Goal: Task Accomplishment & Management: Manage account settings

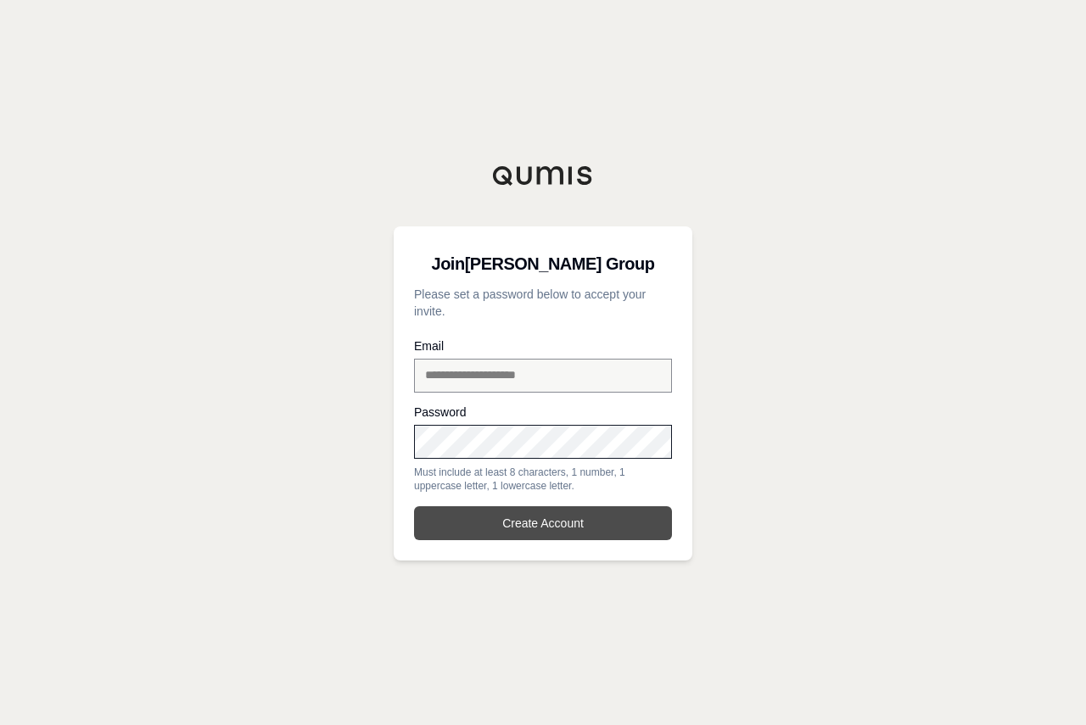
click at [582, 515] on button "Create Account" at bounding box center [543, 524] width 258 height 34
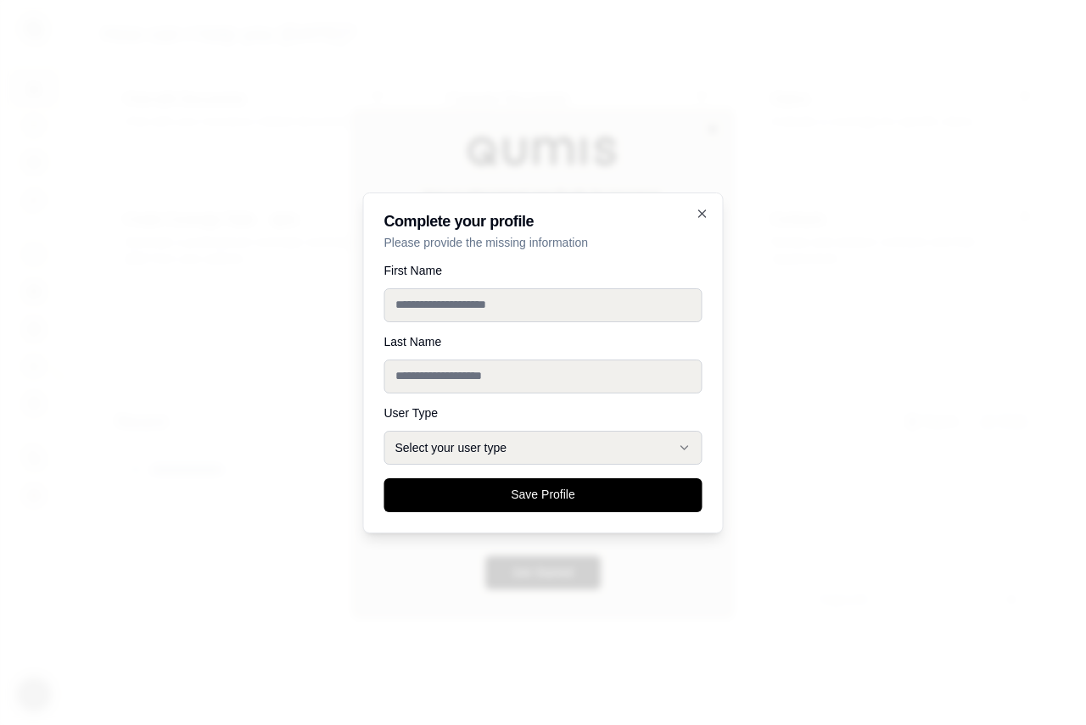
click at [516, 316] on input "First Name" at bounding box center [543, 305] width 318 height 34
type input "******"
type input "*"
type input "******"
click at [682, 451] on icon "button" at bounding box center [685, 448] width 14 height 14
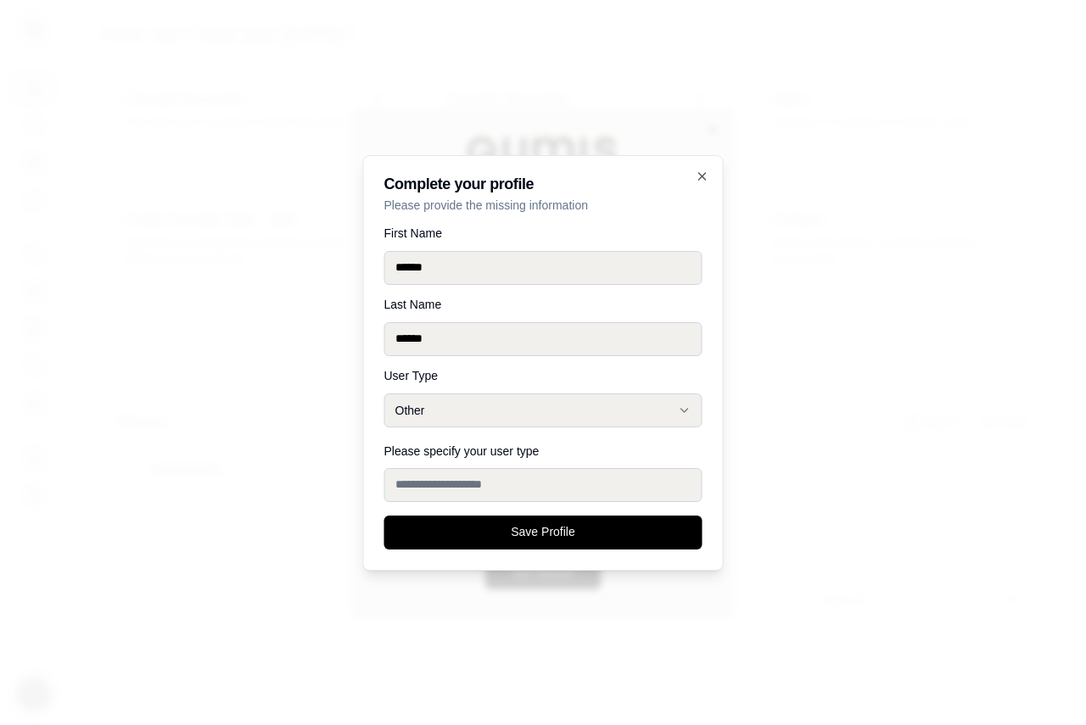
click at [462, 484] on input "Please specify your user type" at bounding box center [543, 485] width 318 height 34
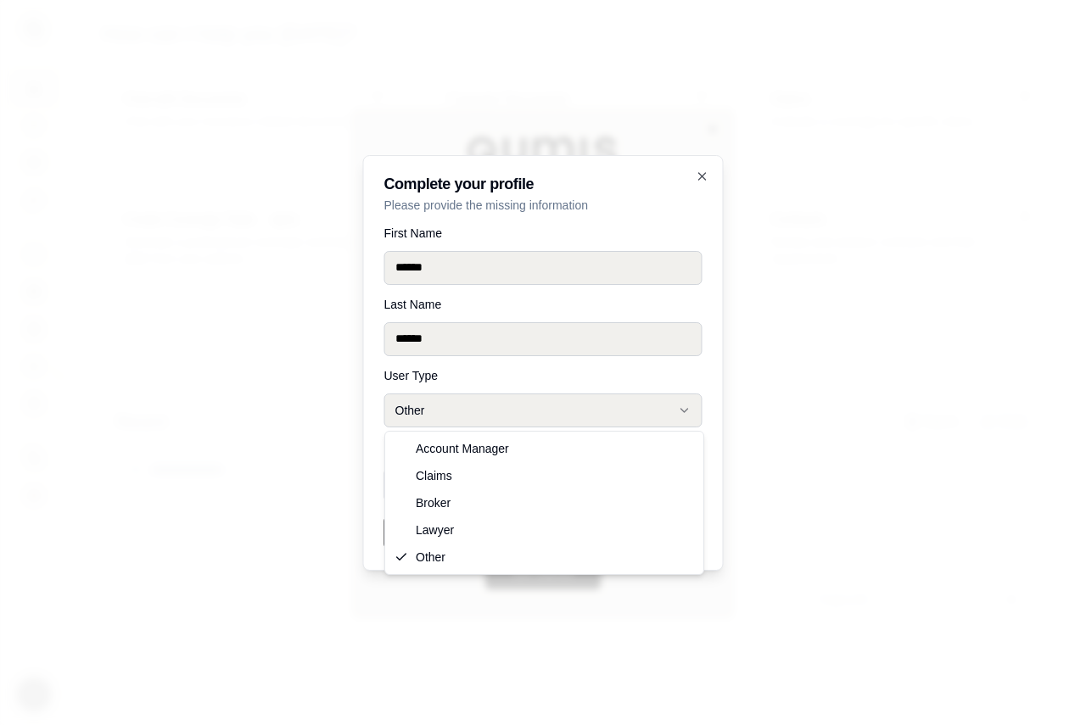
click at [686, 409] on icon "button" at bounding box center [685, 411] width 14 height 14
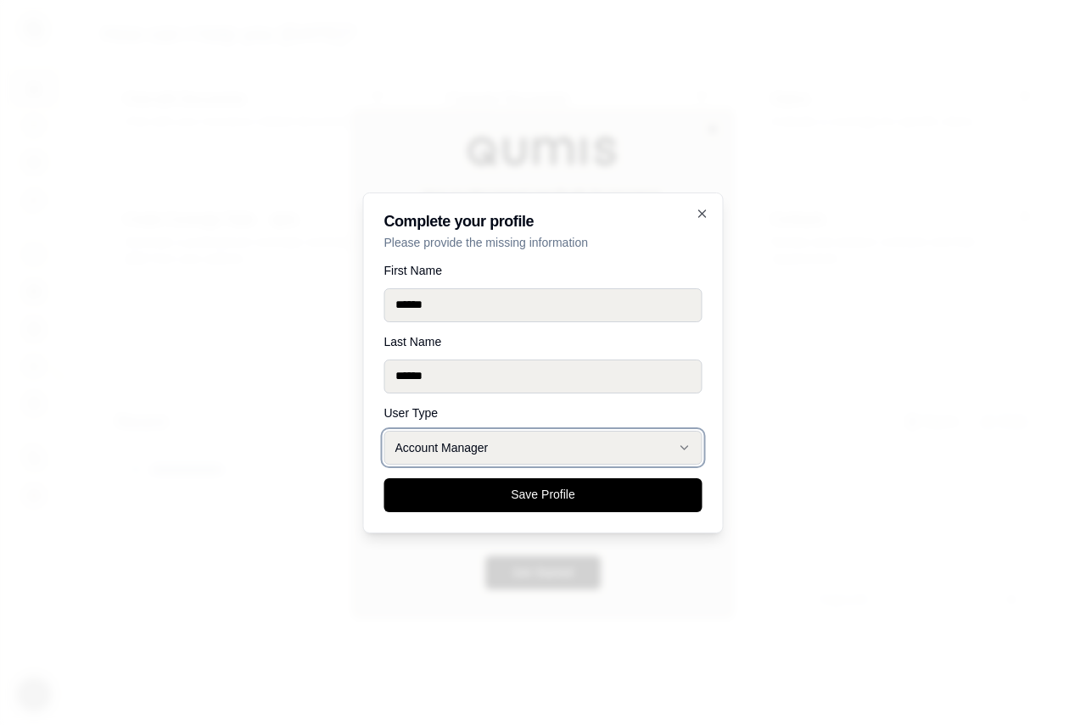
click at [676, 446] on button "Account Manager" at bounding box center [543, 448] width 318 height 34
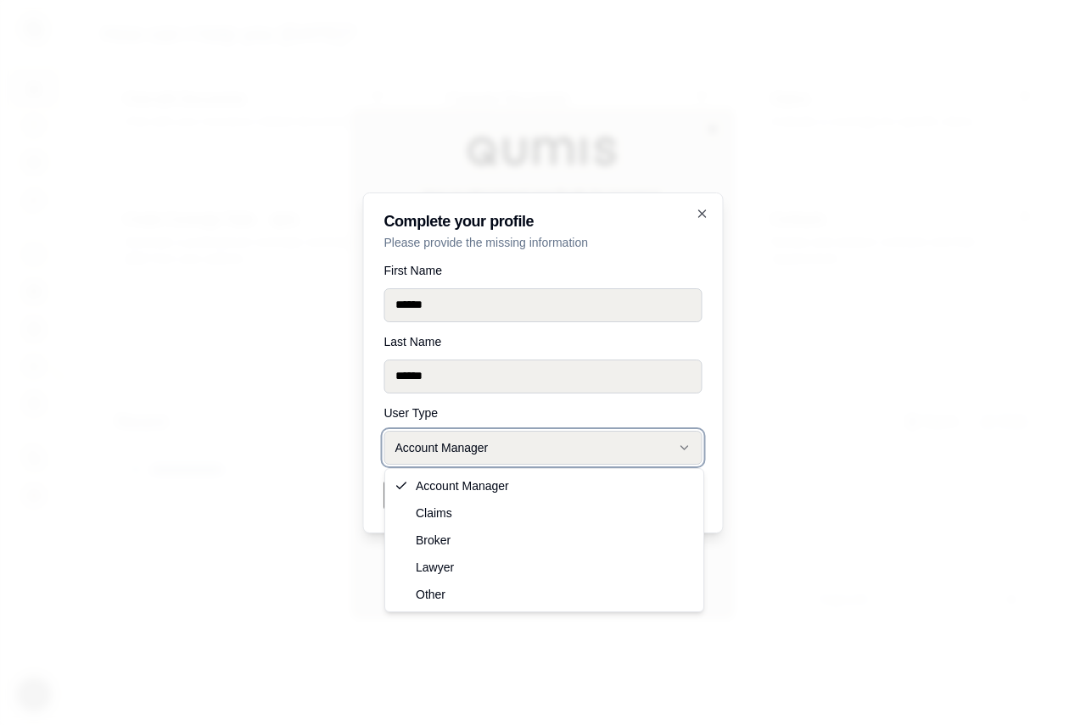
select select "*****"
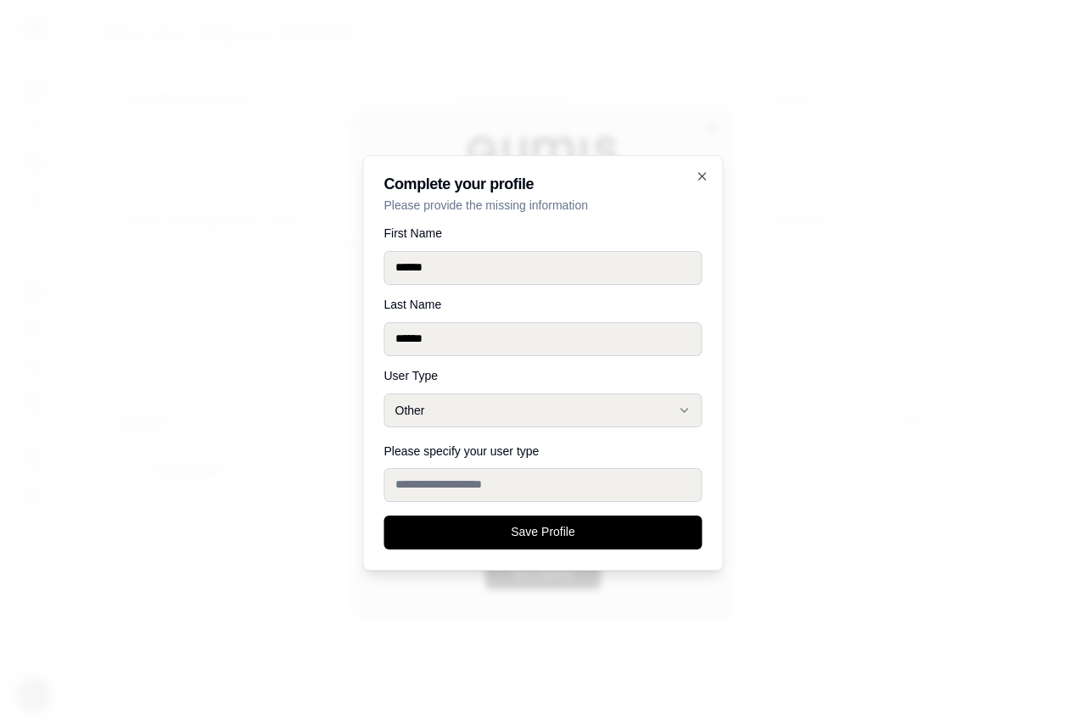
click at [454, 492] on input "Please specify your user type" at bounding box center [543, 485] width 318 height 34
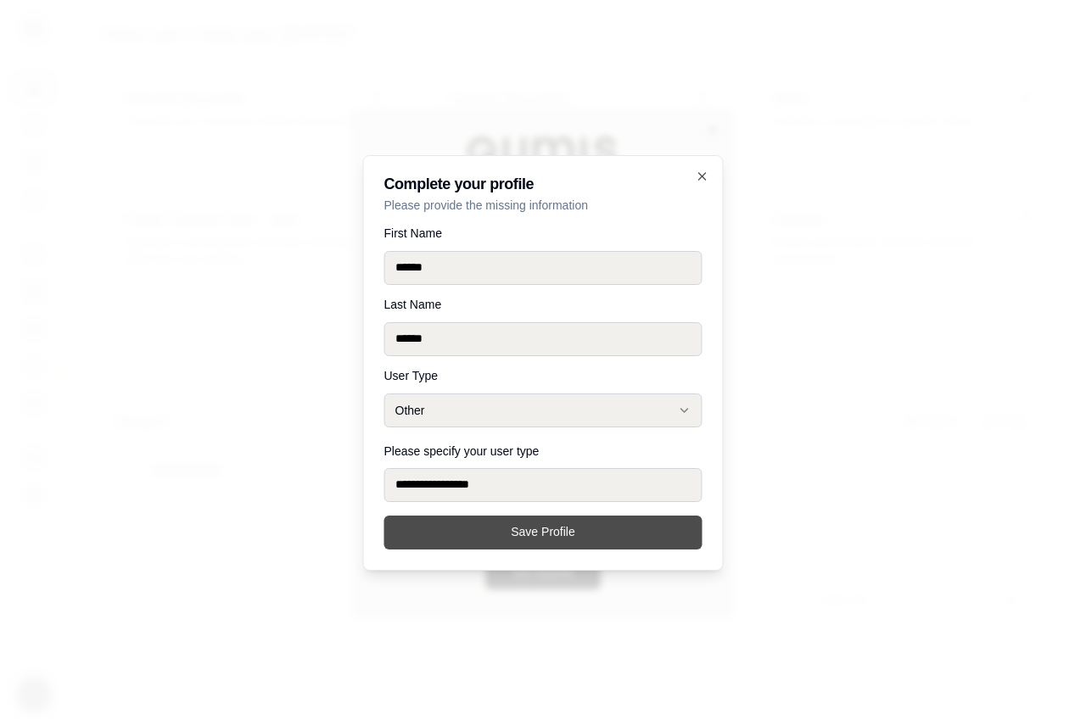
type input "**********"
click at [553, 533] on button "Save Profile" at bounding box center [543, 533] width 318 height 34
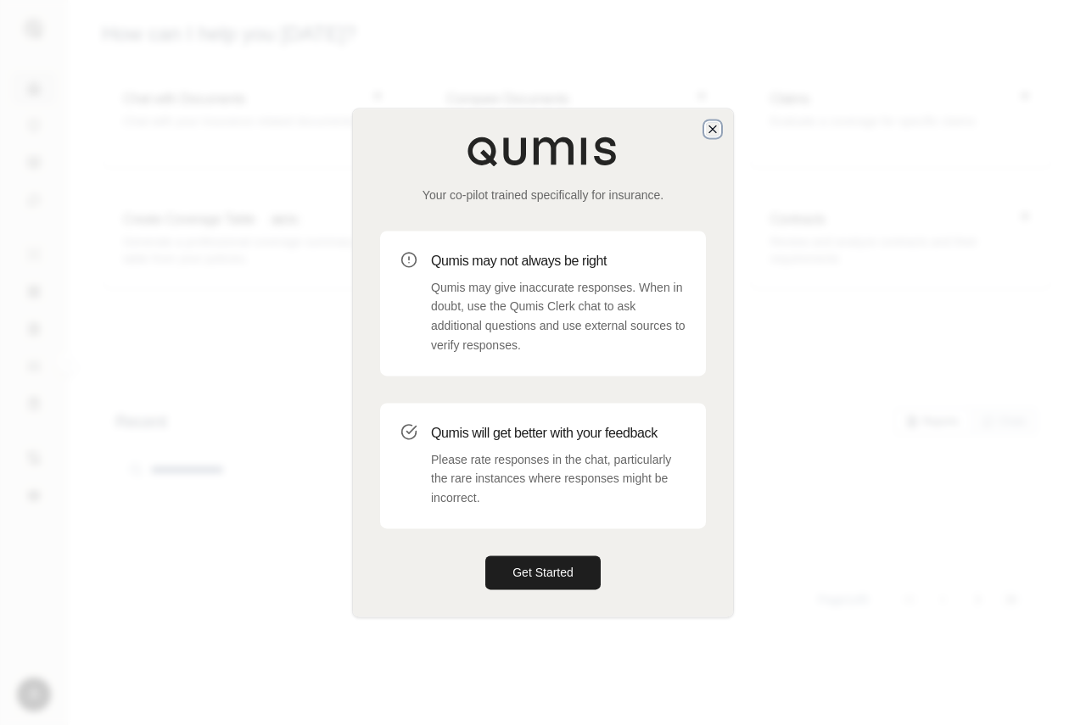
click at [708, 125] on icon "button" at bounding box center [713, 129] width 14 height 14
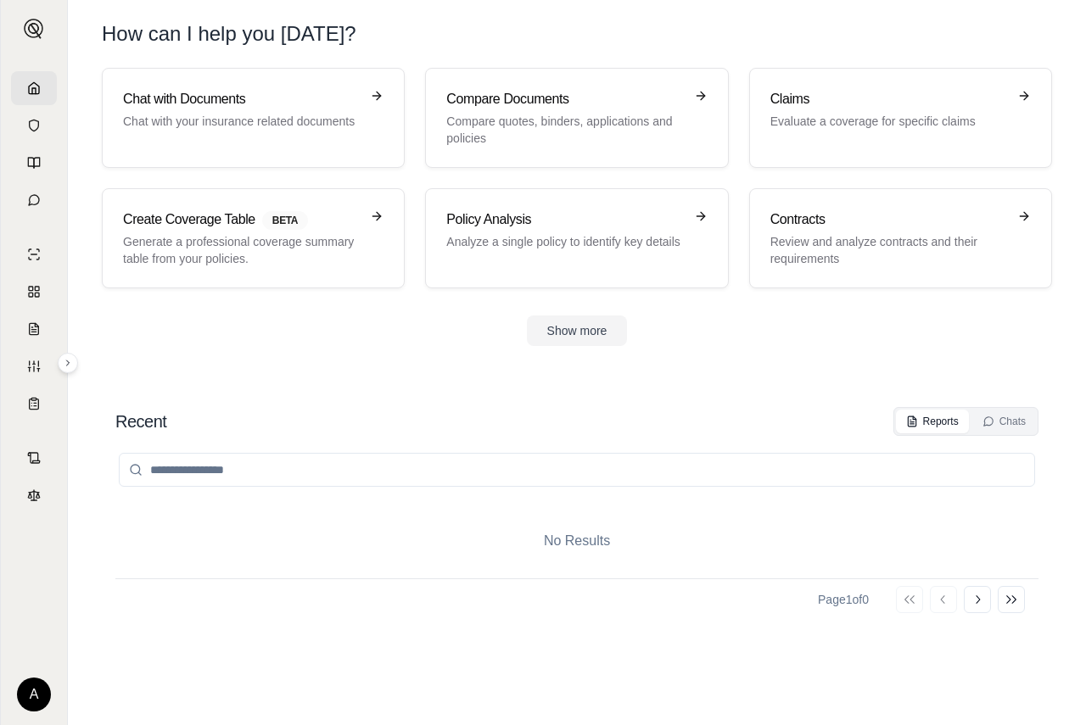
click at [27, 697] on html "A How can I help you [DATE]? Chat with Documents Chat with your insurance relat…" at bounding box center [543, 362] width 1086 height 725
click at [52, 654] on div "Log Out" at bounding box center [74, 656] width 140 height 27
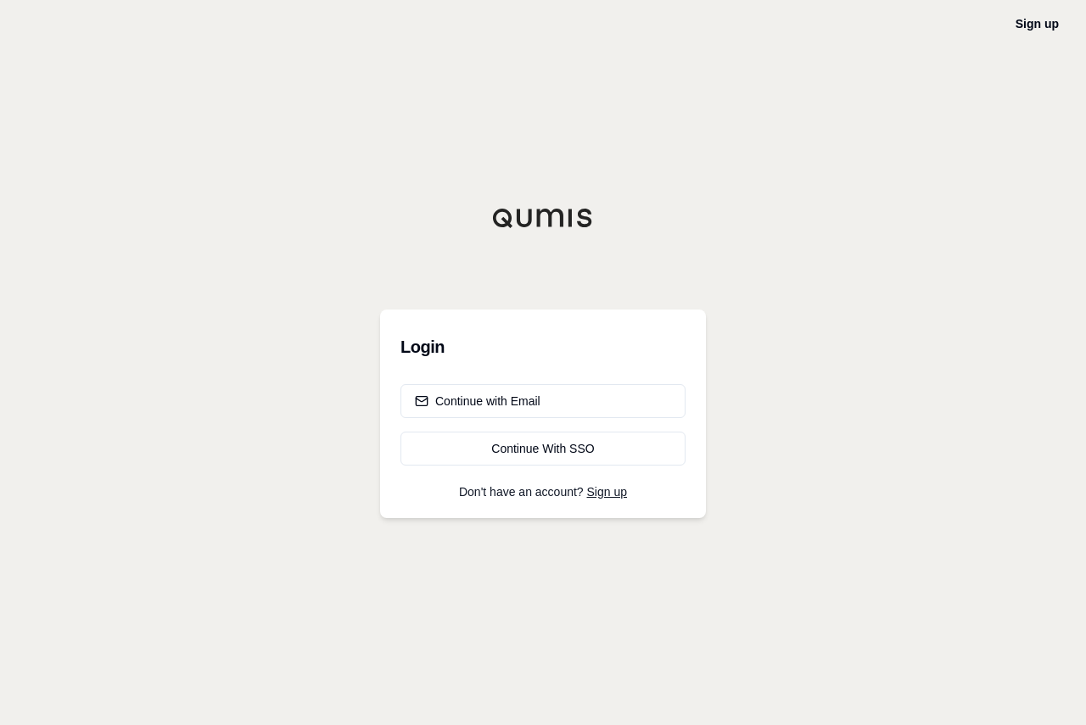
click at [377, 269] on div "Sign up Login Continue with Email Continue With SSO Don't have an account? Sign…" at bounding box center [543, 362] width 1086 height 725
click at [543, 405] on button "Continue with Email" at bounding box center [542, 401] width 285 height 34
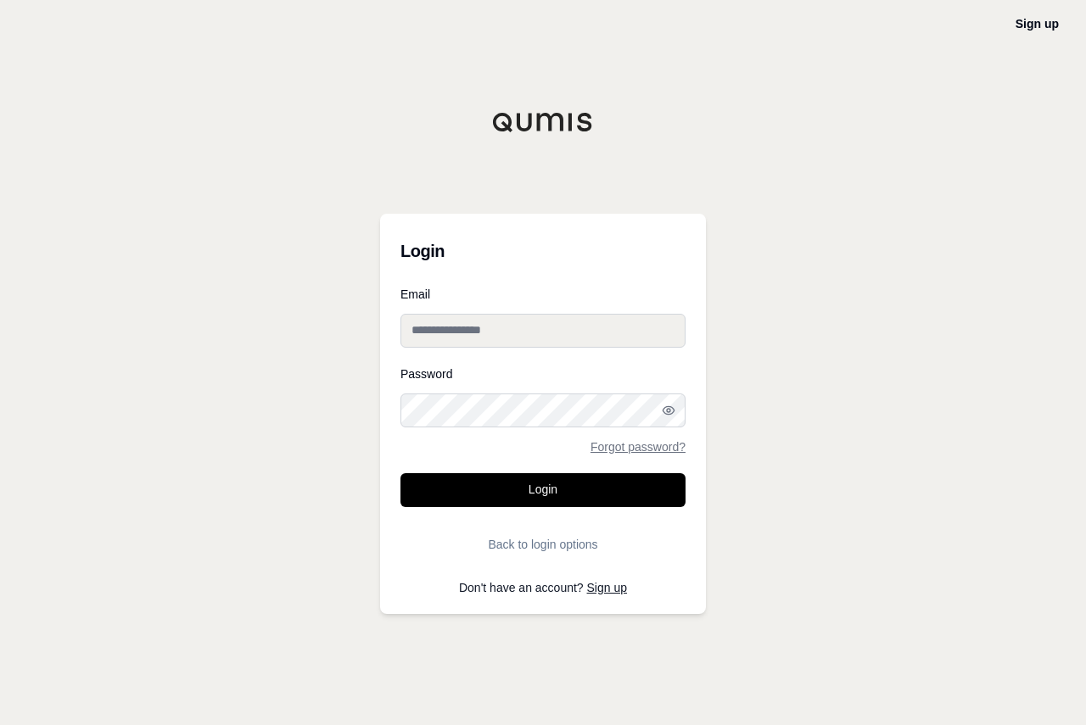
click at [470, 126] on div at bounding box center [543, 122] width 326 height 20
click at [391, 174] on div "Login Email Password Forgot password? Login Back to login options Don't have an…" at bounding box center [543, 363] width 326 height 502
click at [613, 320] on input "Email" at bounding box center [542, 331] width 285 height 34
click at [677, 338] on input "Email" at bounding box center [542, 331] width 285 height 34
click at [617, 328] on input "Email" at bounding box center [542, 331] width 285 height 34
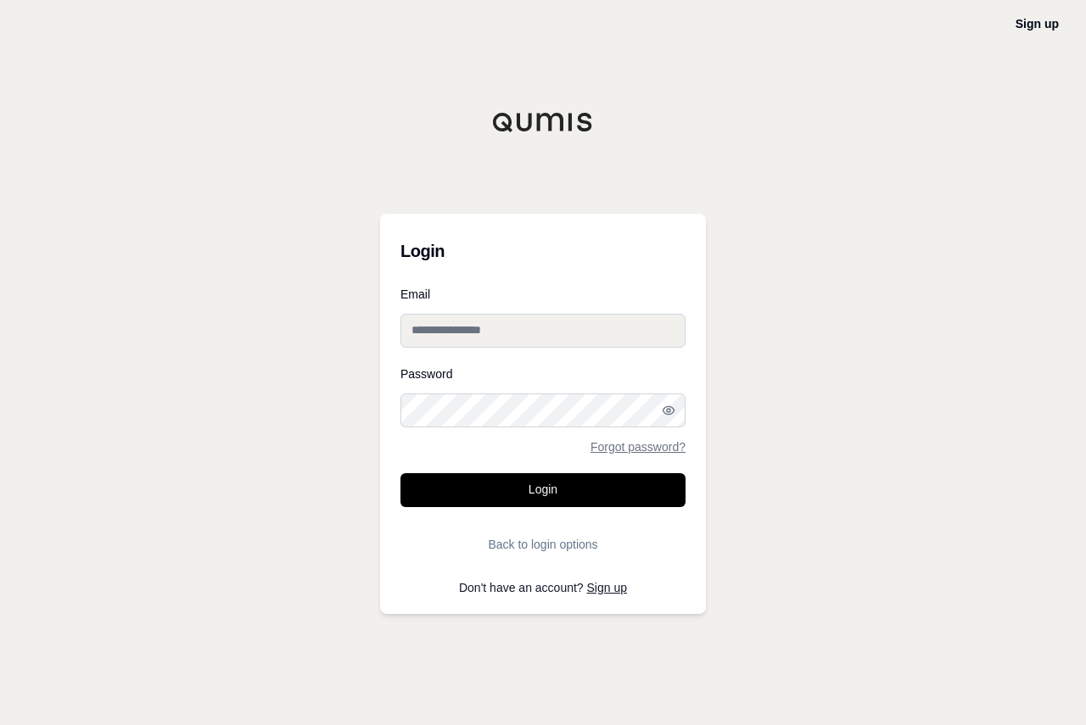
type input "**********"
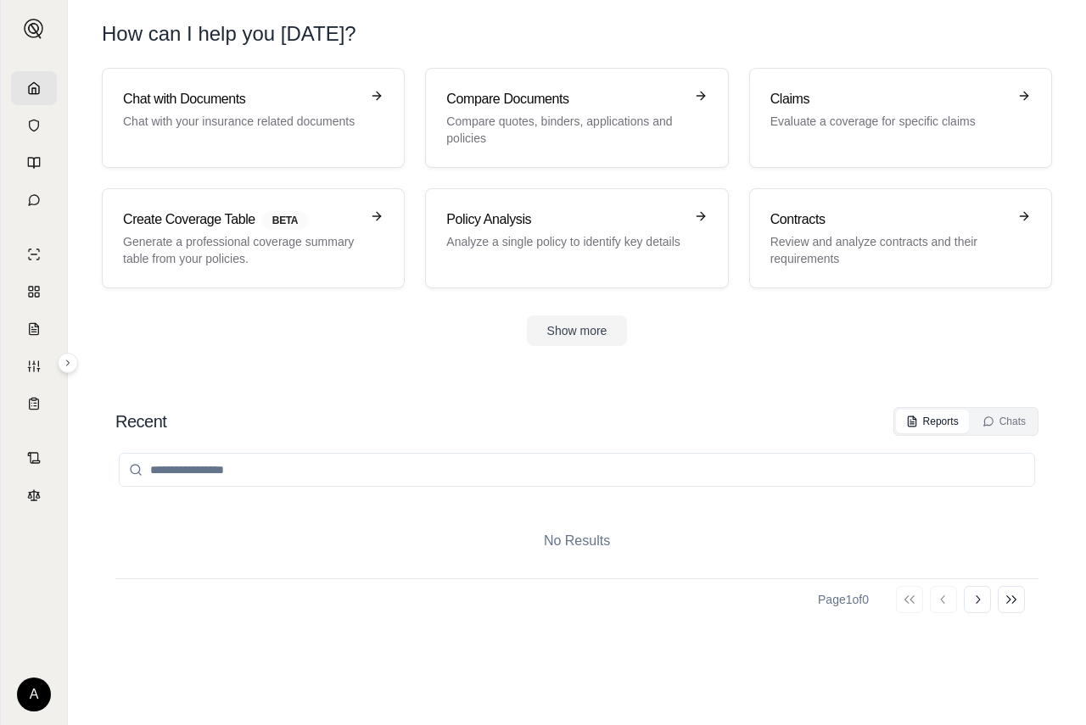
click at [34, 684] on html "A How can I help you [DATE]? Chat with Documents Chat with your insurance relat…" at bounding box center [543, 362] width 1086 height 725
click at [61, 657] on div "Log Out" at bounding box center [74, 656] width 140 height 27
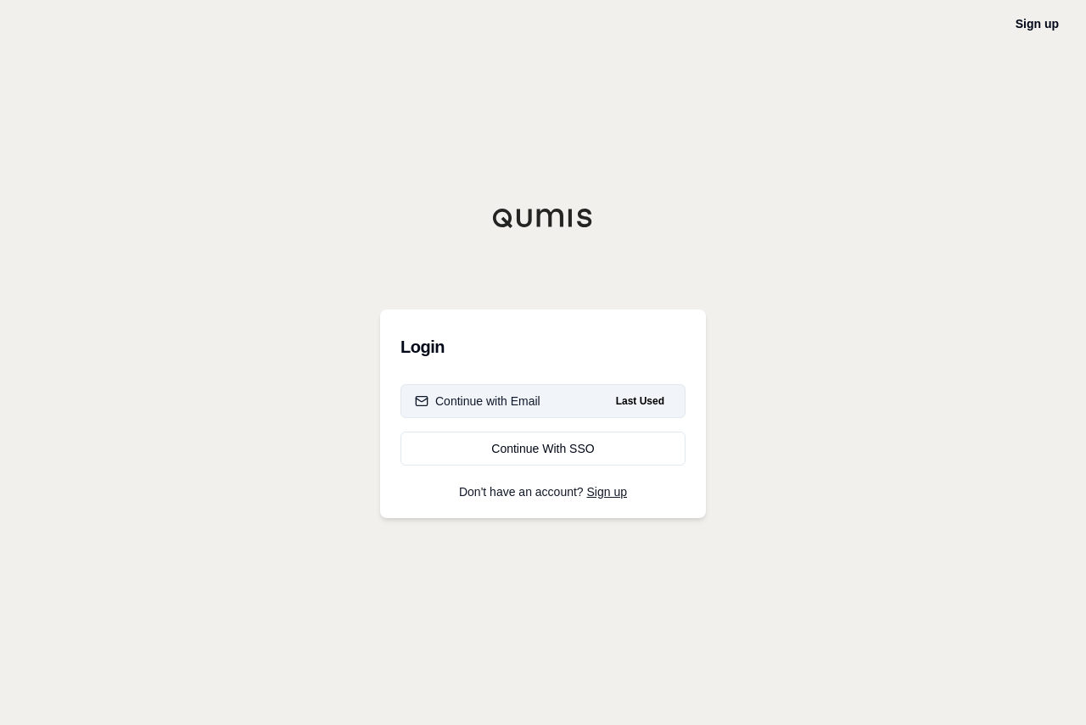
click at [517, 397] on div "Continue with Email" at bounding box center [478, 401] width 126 height 17
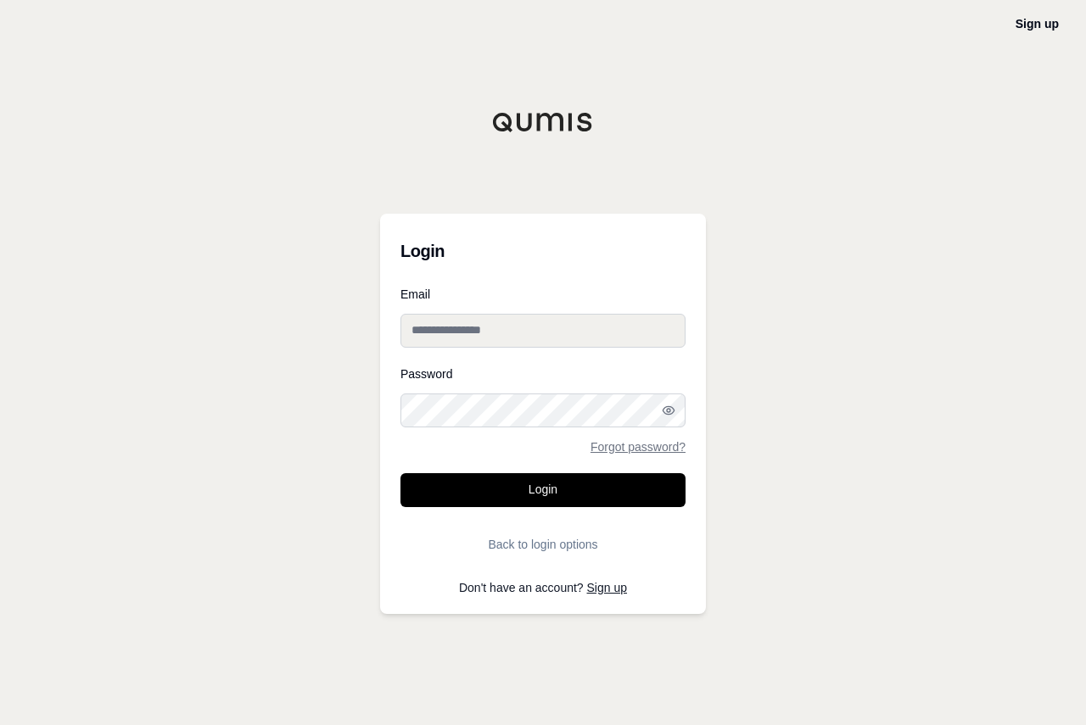
click at [457, 334] on input "Email" at bounding box center [542, 331] width 285 height 34
click at [490, 329] on input "Email" at bounding box center [542, 331] width 285 height 34
click at [662, 327] on input "Email" at bounding box center [542, 331] width 285 height 34
click at [479, 334] on input "Email" at bounding box center [542, 331] width 285 height 34
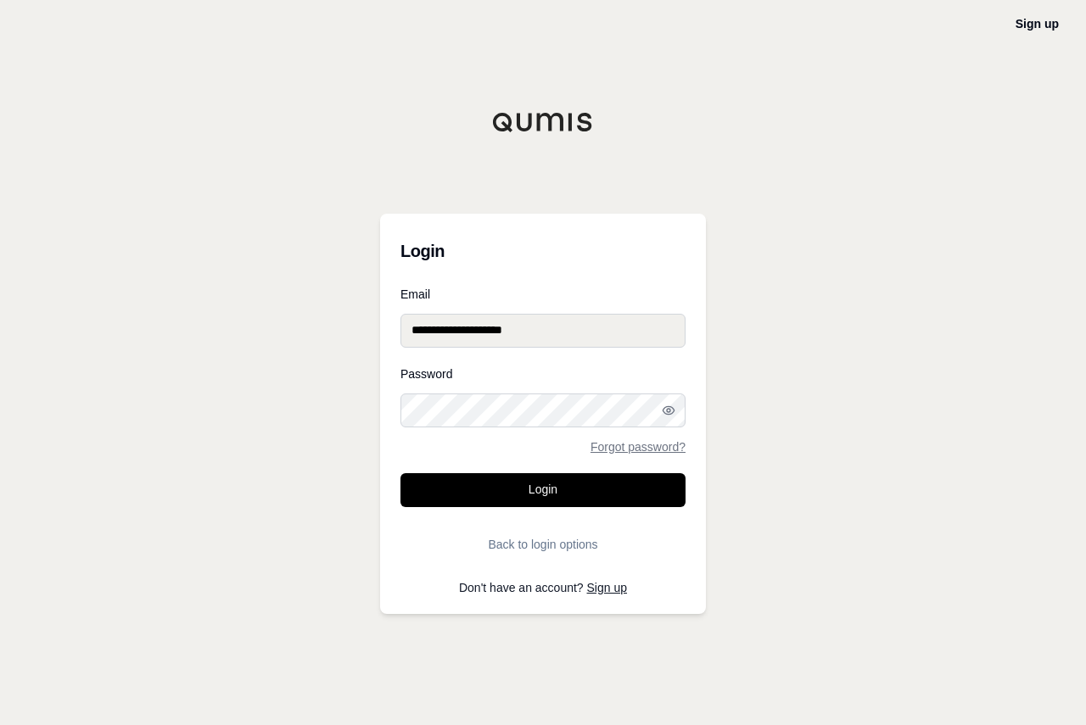
type input "**********"
